Goal: Book appointment/travel/reservation

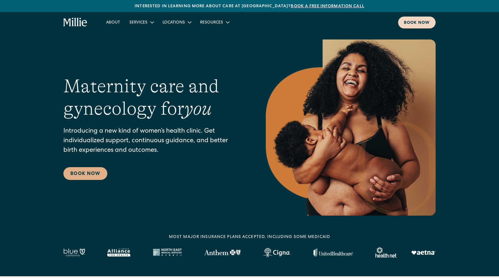
click at [409, 22] on div "Book now" at bounding box center [417, 23] width 26 height 6
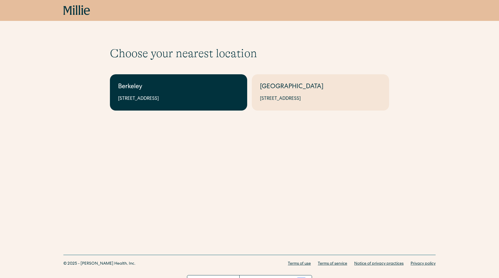
click at [203, 103] on link "Berkeley 2999 Regent St, Suite 524, Berkeley, CA 94705" at bounding box center [178, 92] width 137 height 36
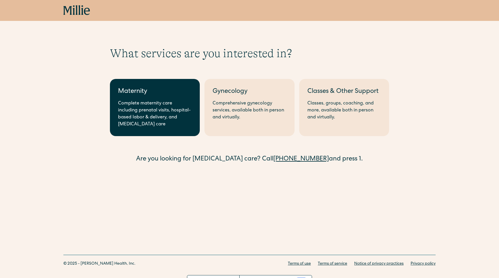
click at [149, 112] on div "Complete maternity care including prenatal visits, hospital-based labor & deliv…" at bounding box center [155, 114] width 74 height 28
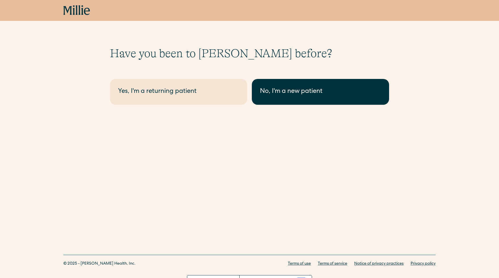
click at [289, 103] on link "No, I'm a new patient" at bounding box center [320, 92] width 137 height 26
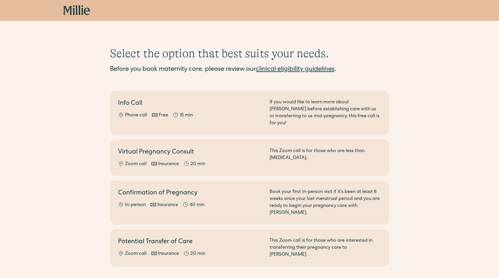
click at [78, 8] on icon at bounding box center [76, 10] width 27 height 10
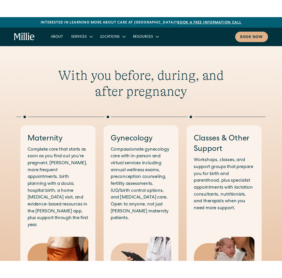
scroll to position [377, 0]
